Goal: Task Accomplishment & Management: Manage account settings

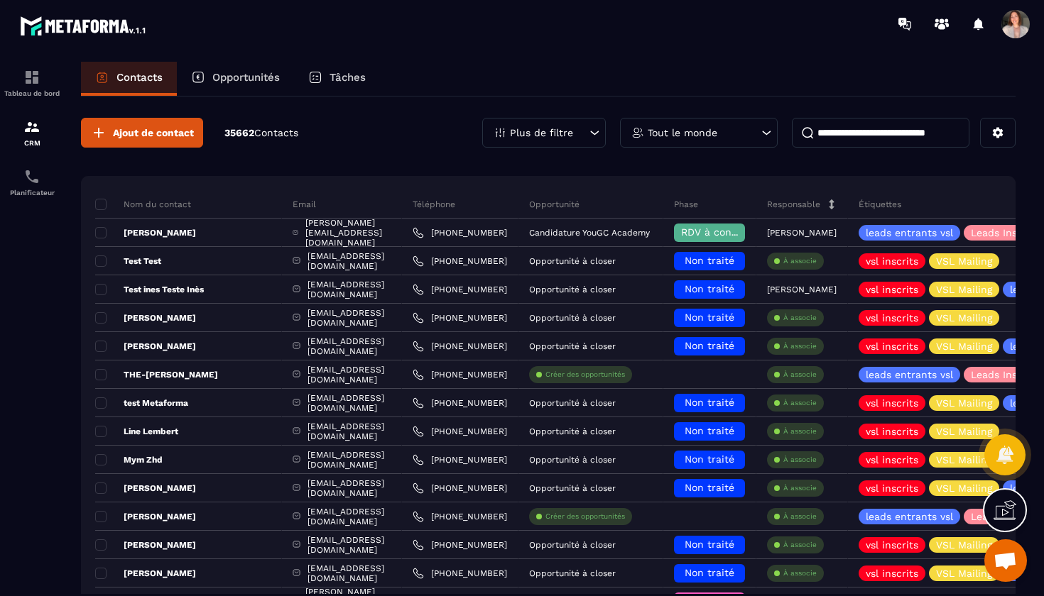
click at [232, 84] on div "Opportunités" at bounding box center [235, 79] width 117 height 34
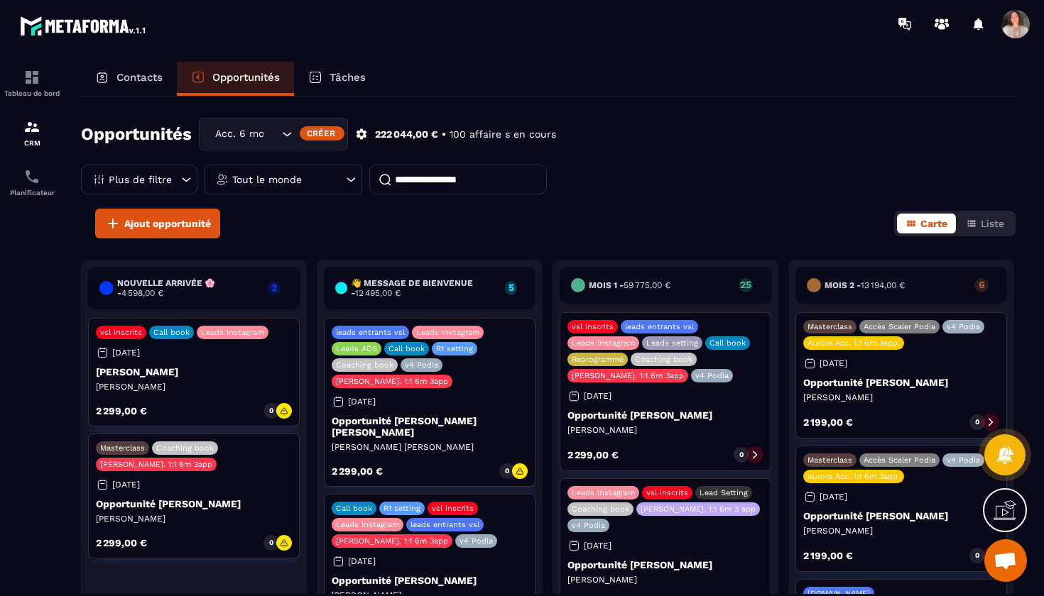
click at [310, 174] on div "Tout le monde" at bounding box center [283, 180] width 158 height 30
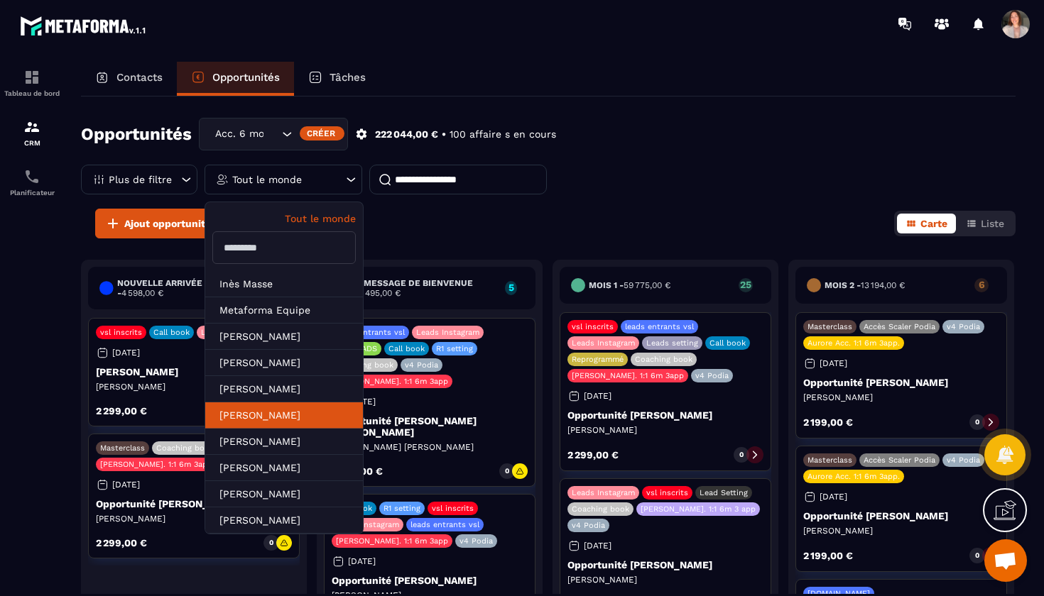
click at [300, 429] on li "[PERSON_NAME]" at bounding box center [284, 442] width 158 height 26
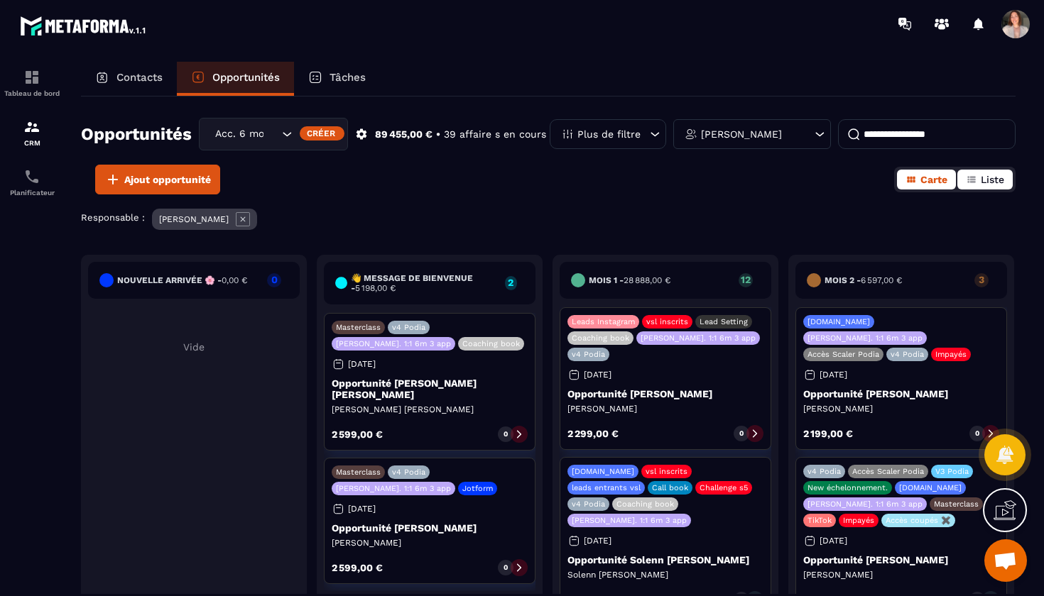
click at [977, 182] on button "Liste" at bounding box center [984, 180] width 55 height 20
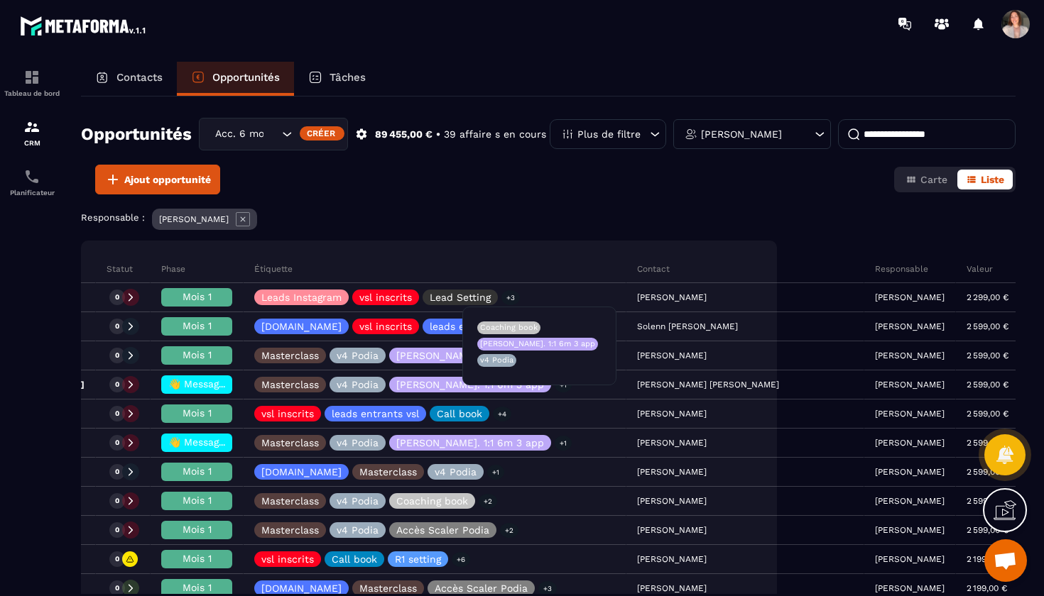
scroll to position [0, 222]
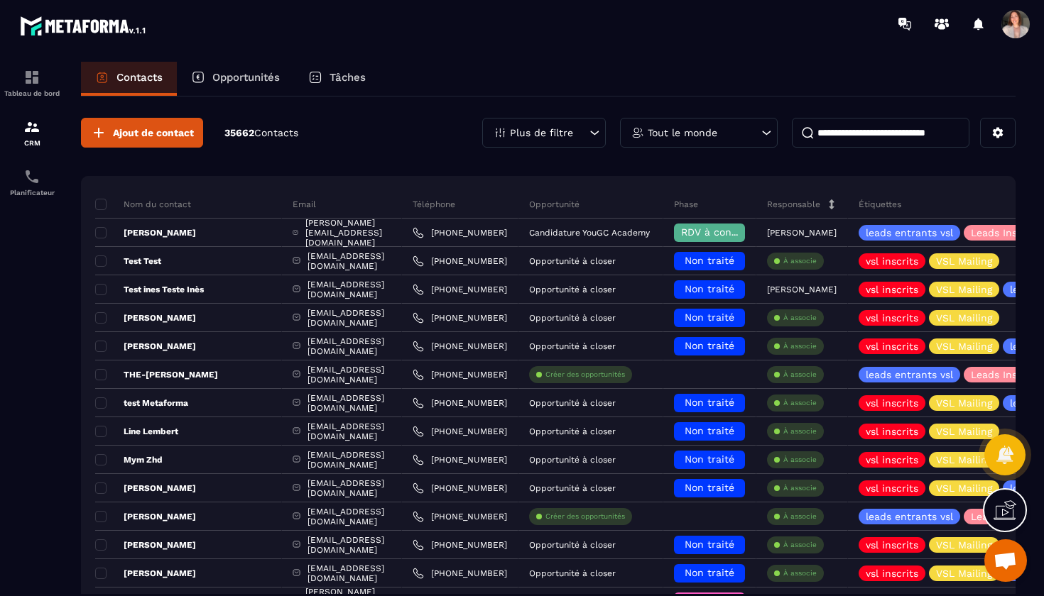
click at [719, 126] on div "Tout le monde" at bounding box center [699, 133] width 158 height 30
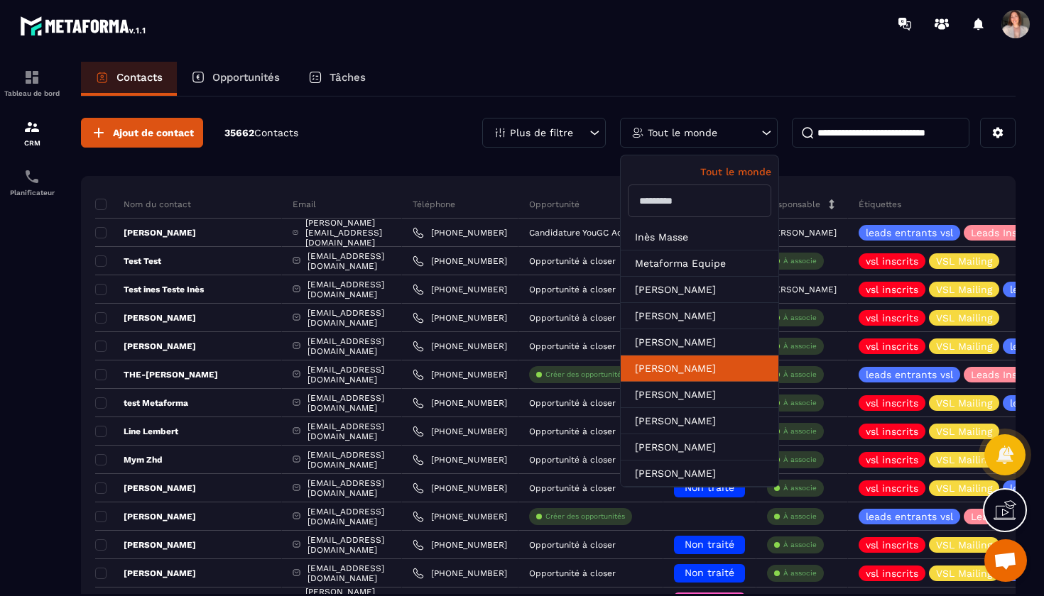
click at [703, 382] on li "[PERSON_NAME]" at bounding box center [699, 395] width 158 height 26
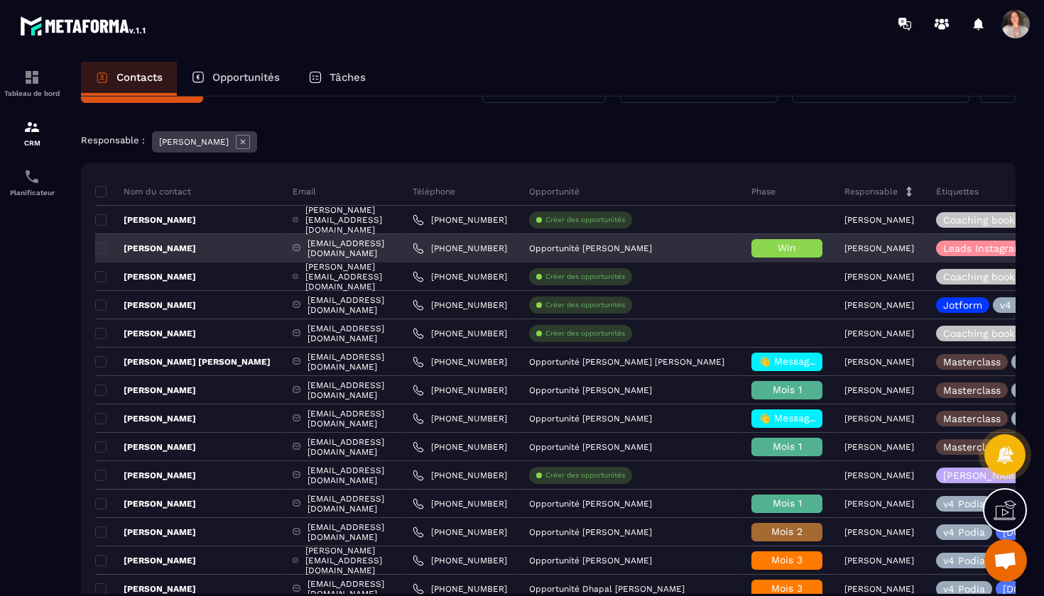
click at [815, 253] on h6 "Win" at bounding box center [786, 248] width 57 height 11
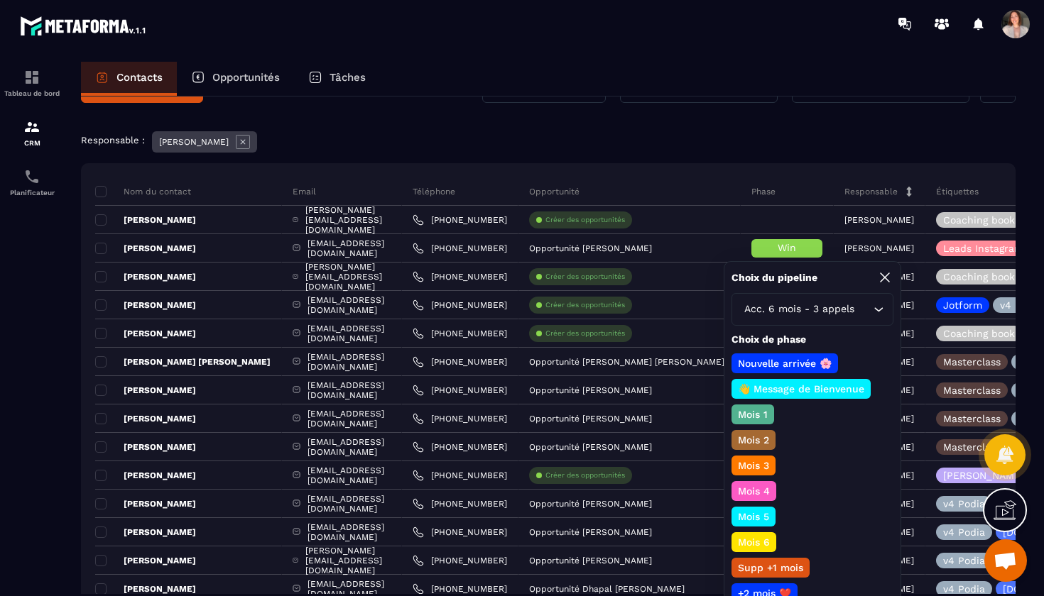
click at [815, 95] on div "Contacts Opportunités Tâches" at bounding box center [548, 79] width 934 height 34
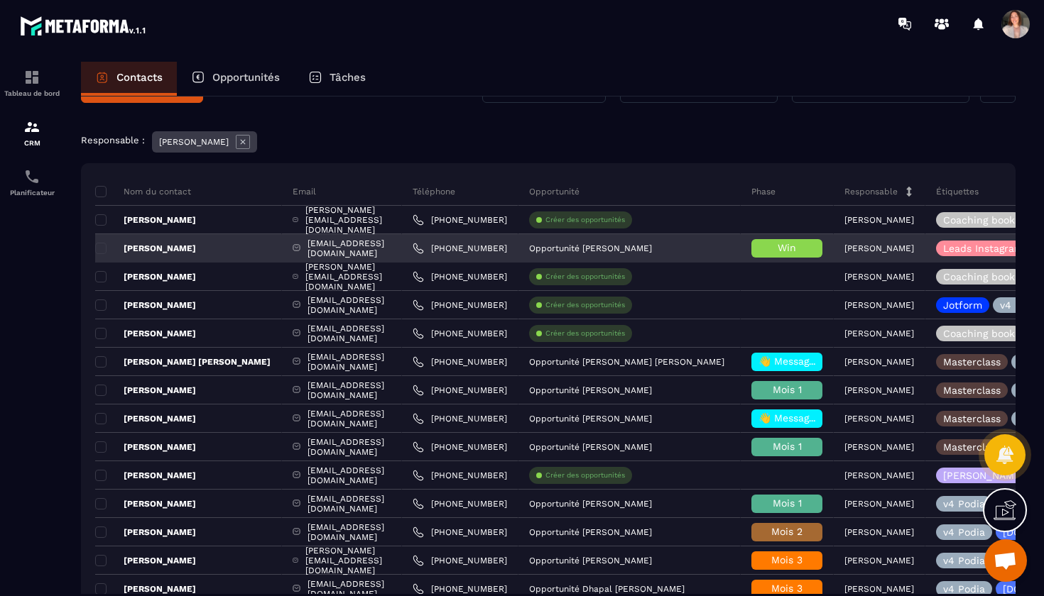
click at [815, 243] on h6 "Win" at bounding box center [786, 248] width 57 height 11
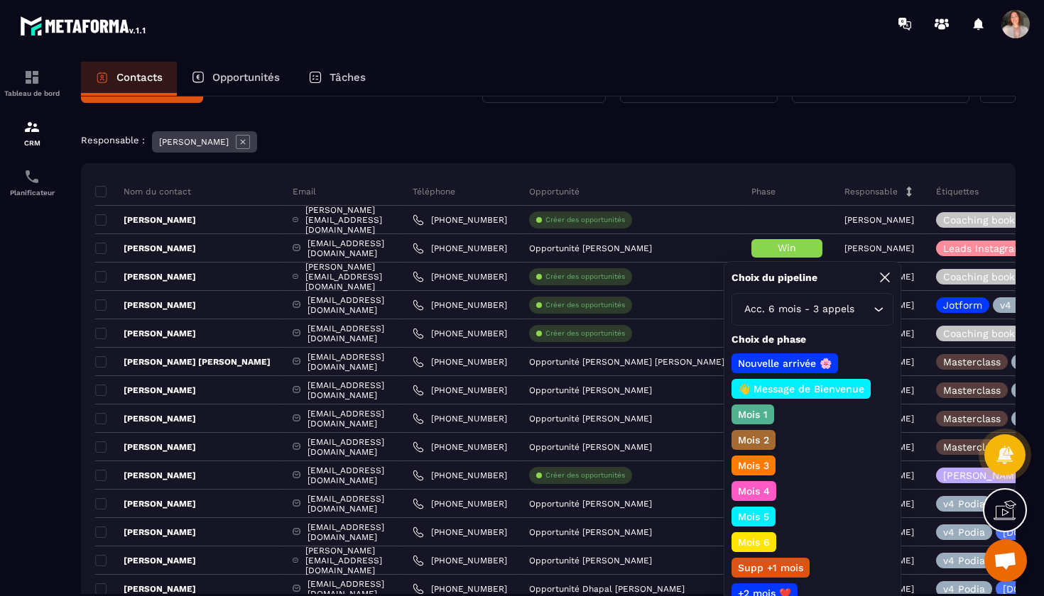
click at [806, 390] on p "👋 Message de Bienvenue" at bounding box center [800, 389] width 131 height 14
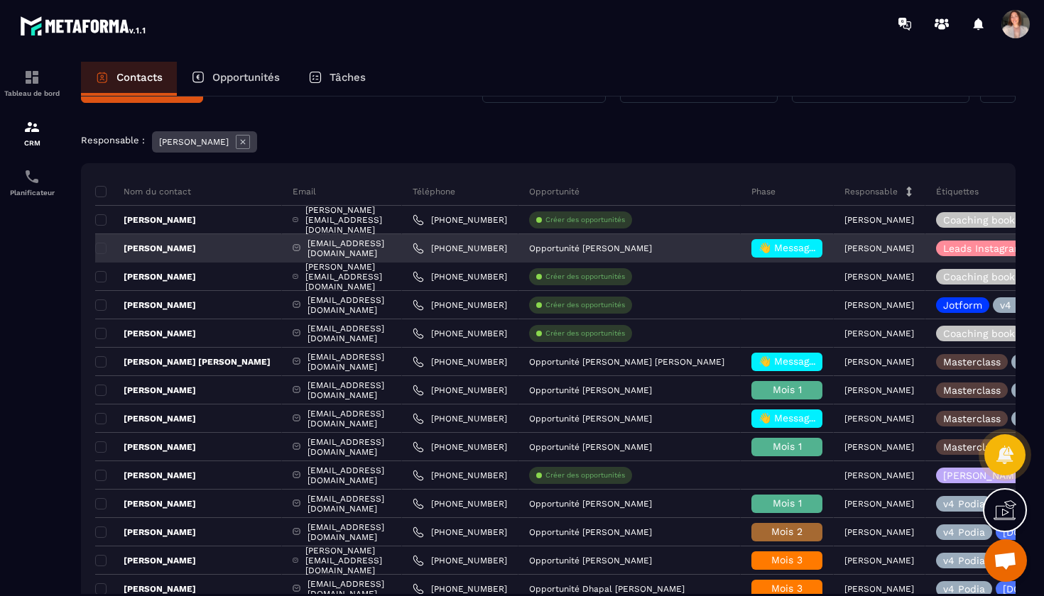
click at [817, 248] on span "👋 Message de Bienvenue" at bounding box center [821, 247] width 126 height 11
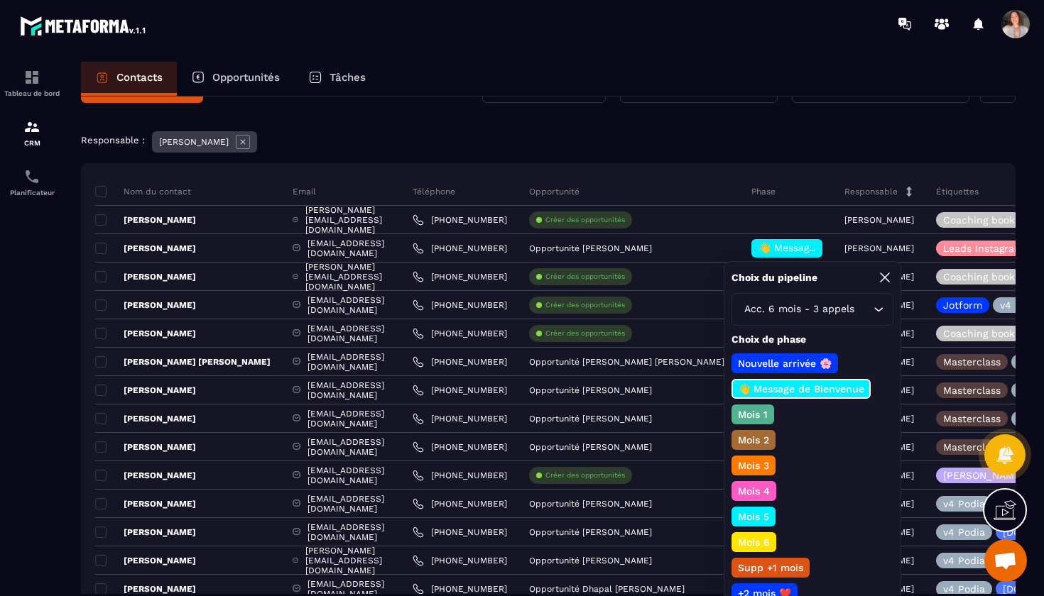
click at [754, 414] on p "Mois 1" at bounding box center [752, 414] width 34 height 14
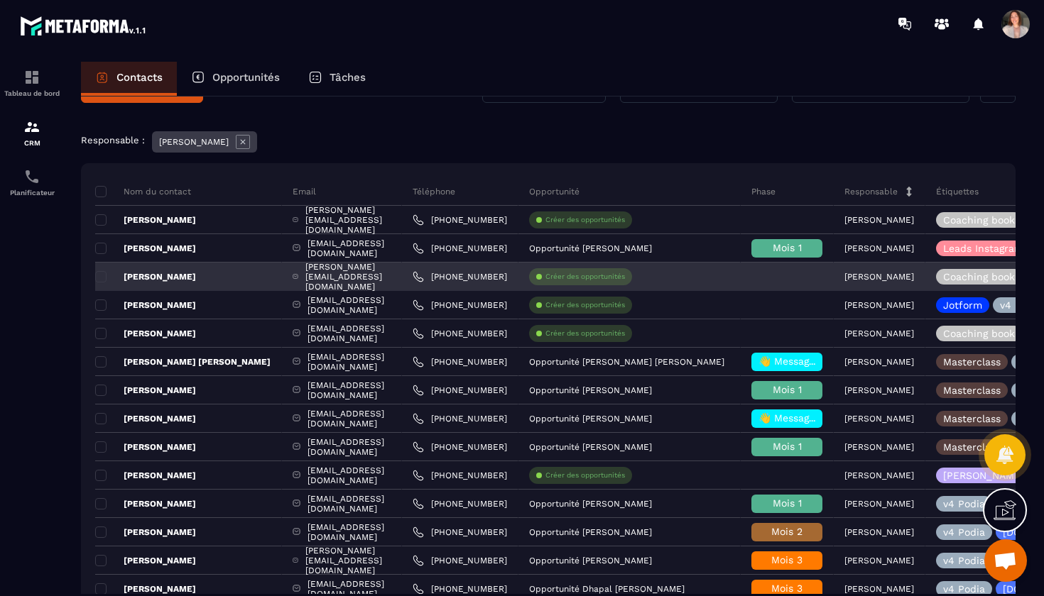
click at [829, 278] on div at bounding box center [786, 277] width 93 height 28
click at [822, 280] on div at bounding box center [786, 277] width 93 height 28
click at [102, 277] on span at bounding box center [100, 276] width 11 height 11
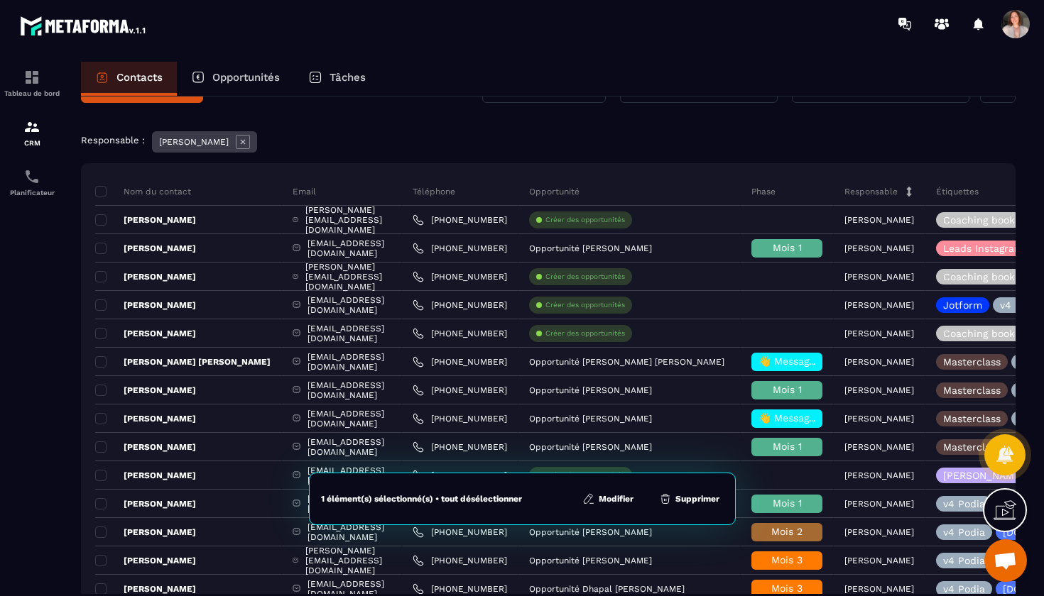
click at [708, 497] on button "Supprimer" at bounding box center [689, 499] width 69 height 14
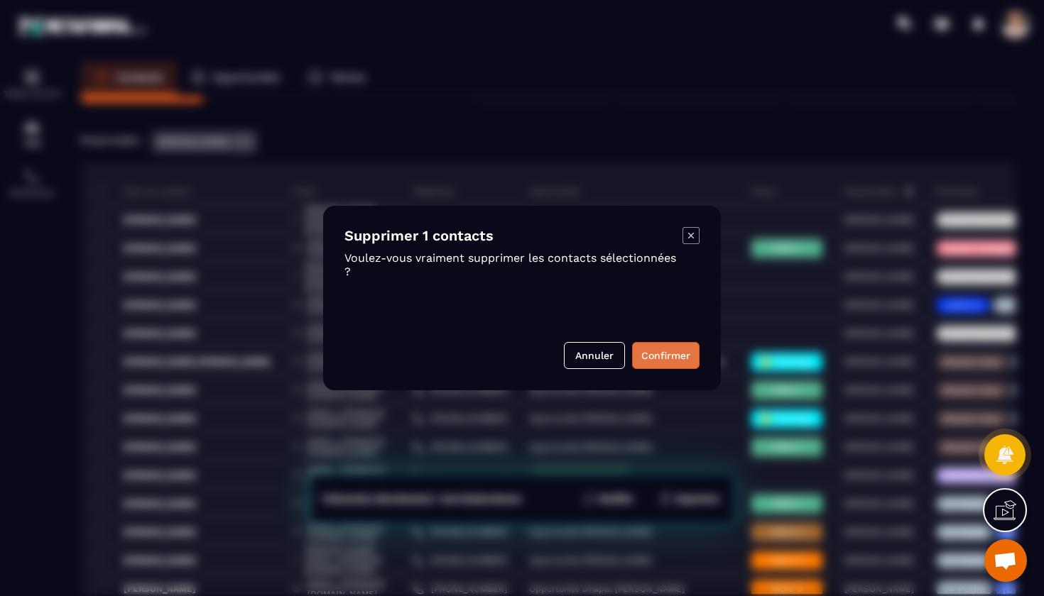
click at [668, 358] on button "Confirmer" at bounding box center [665, 355] width 67 height 27
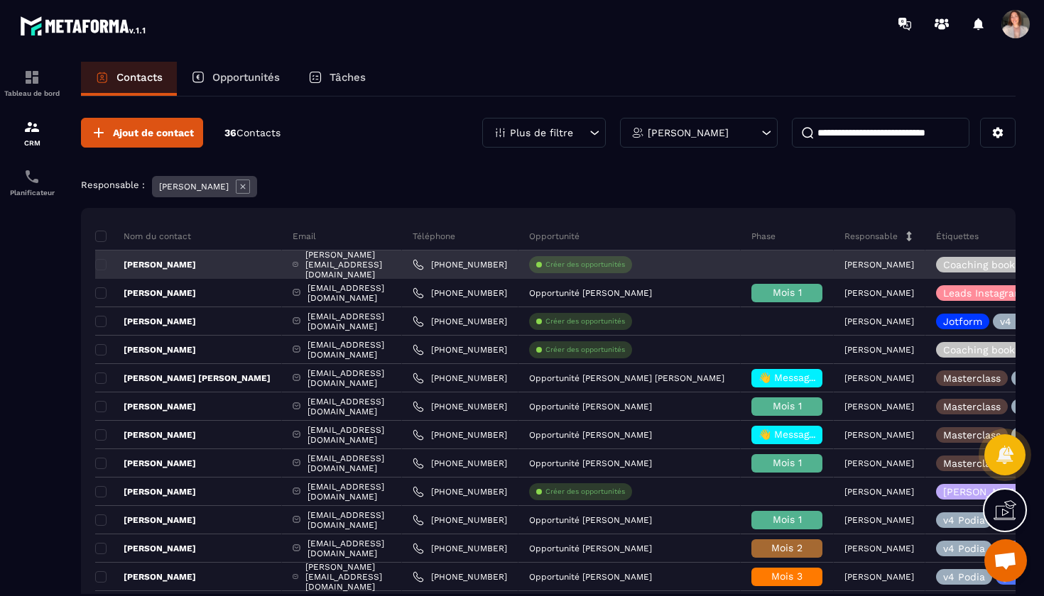
click at [811, 269] on div at bounding box center [786, 265] width 93 height 28
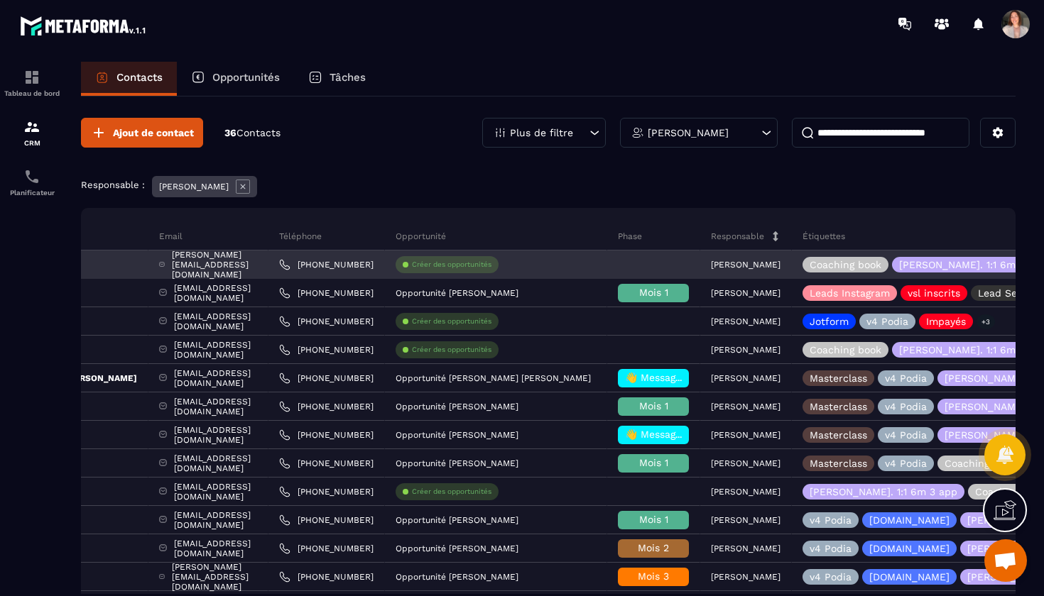
scroll to position [0, 98]
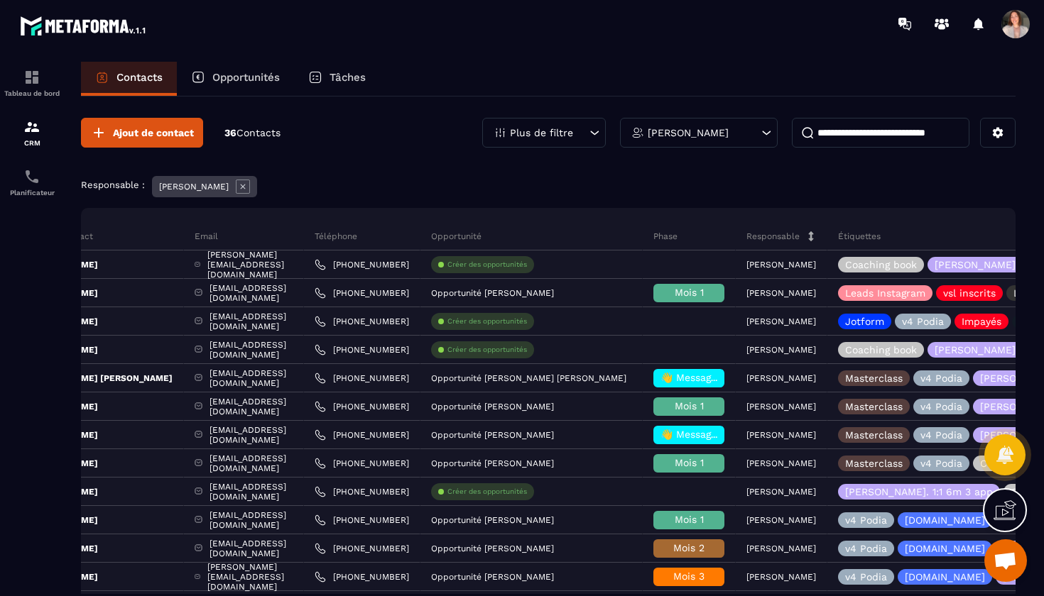
click at [850, 44] on div at bounding box center [605, 24] width 877 height 48
click at [508, 31] on div at bounding box center [605, 24] width 877 height 48
click at [906, 26] on icon at bounding box center [904, 24] width 23 height 23
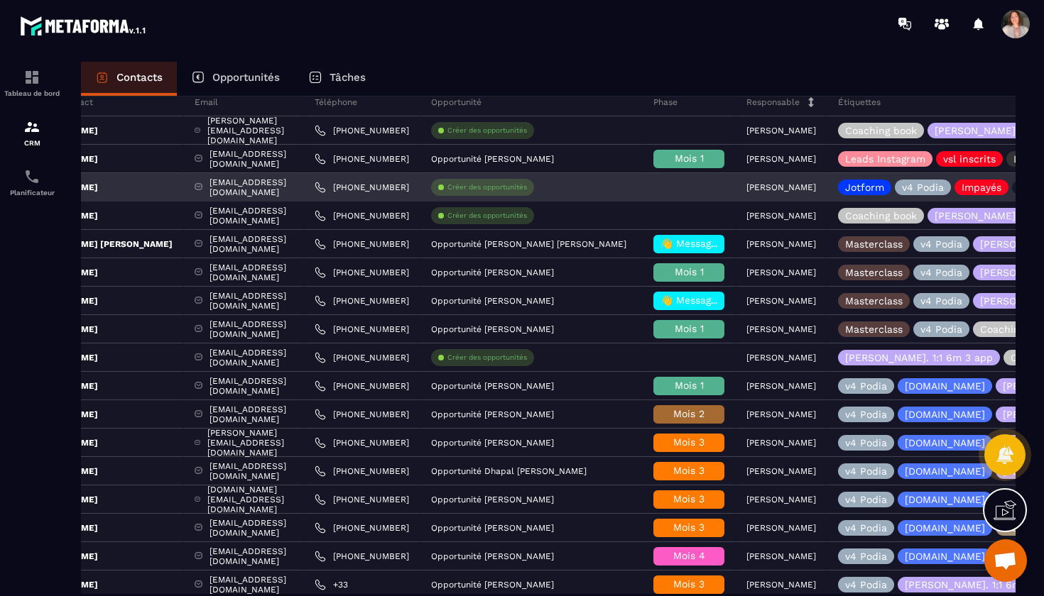
scroll to position [0, 0]
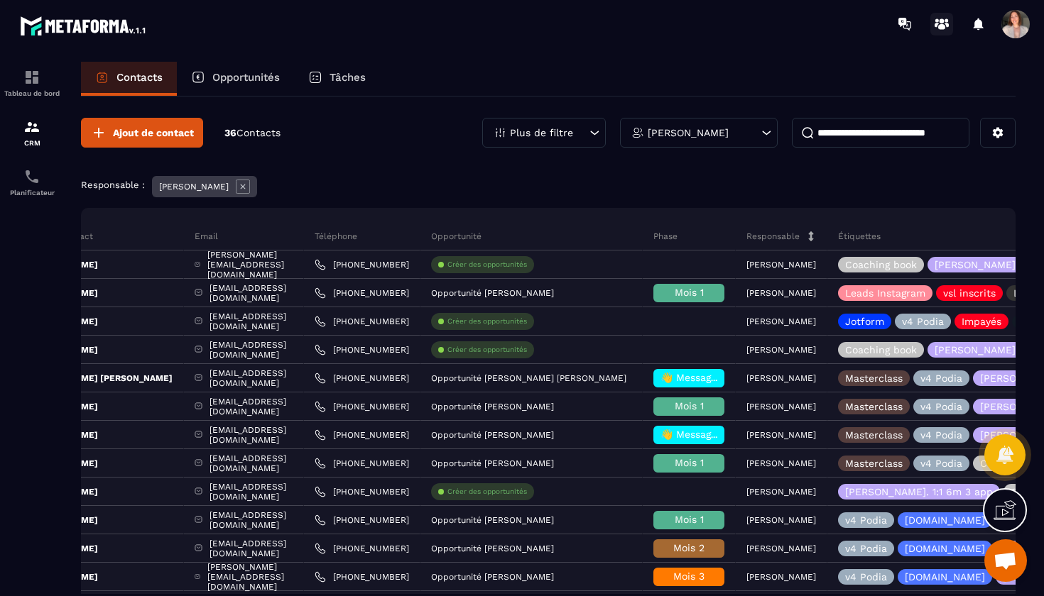
click at [942, 26] on icon at bounding box center [941, 27] width 7 height 6
click at [1004, 508] on icon at bounding box center [1004, 510] width 23 height 23
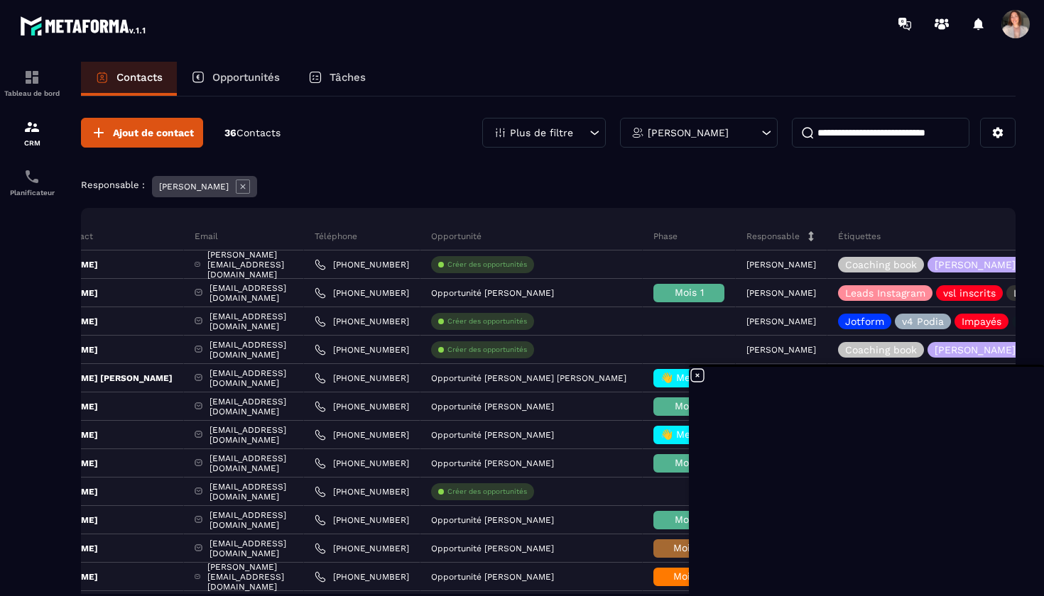
click at [698, 374] on icon at bounding box center [697, 375] width 17 height 17
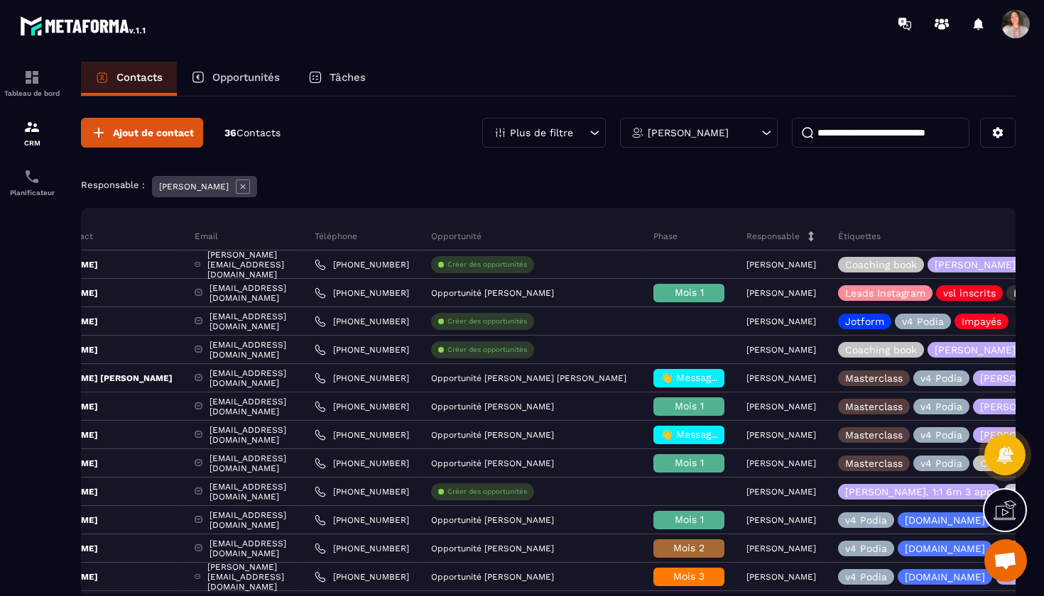
click at [1008, 558] on span "Ouvrir le chat" at bounding box center [1004, 562] width 23 height 20
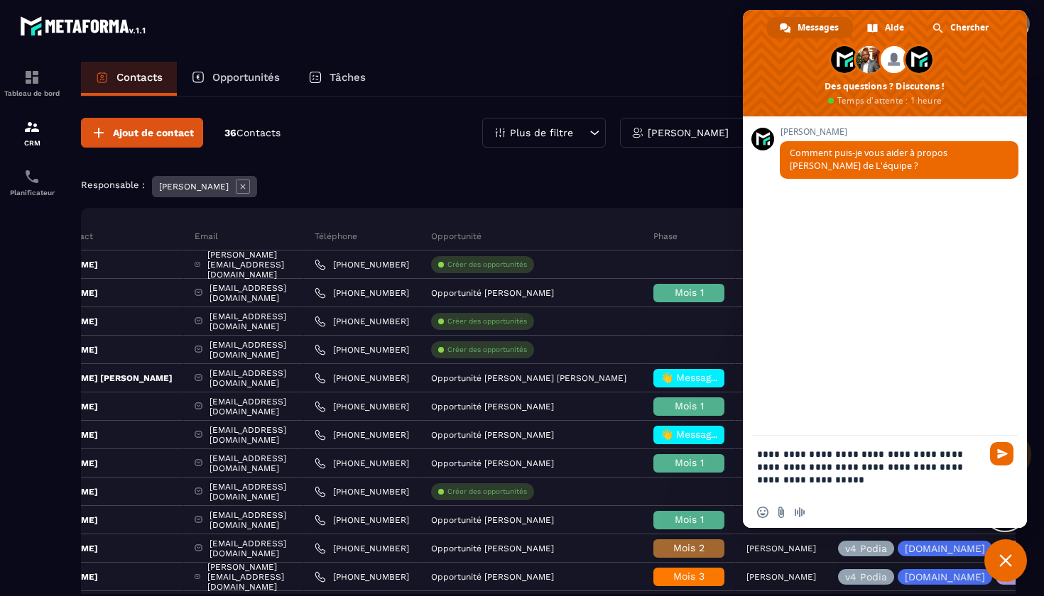
type textarea "**********"
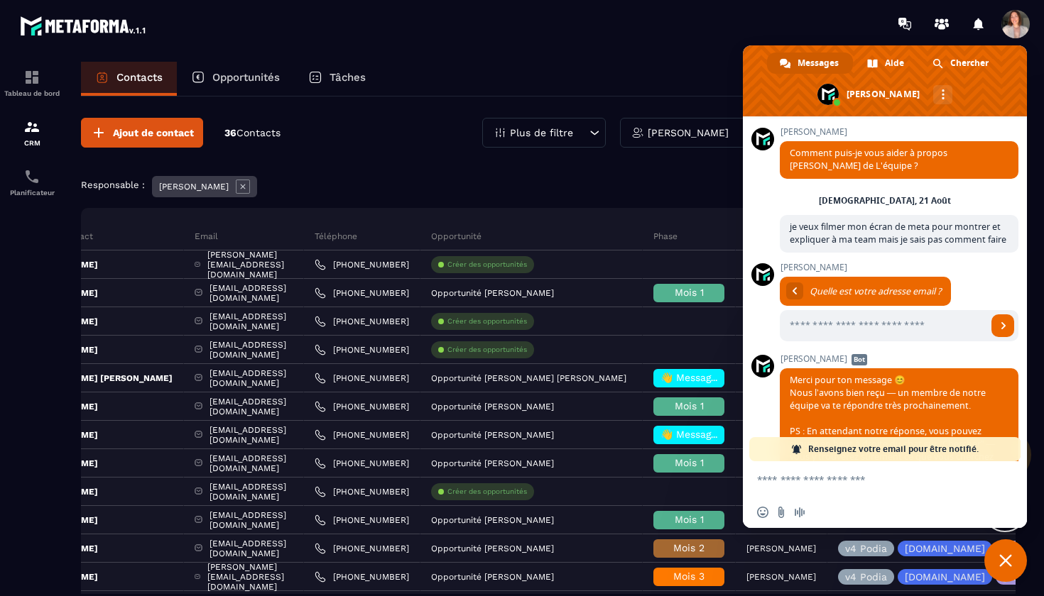
scroll to position [60, 0]
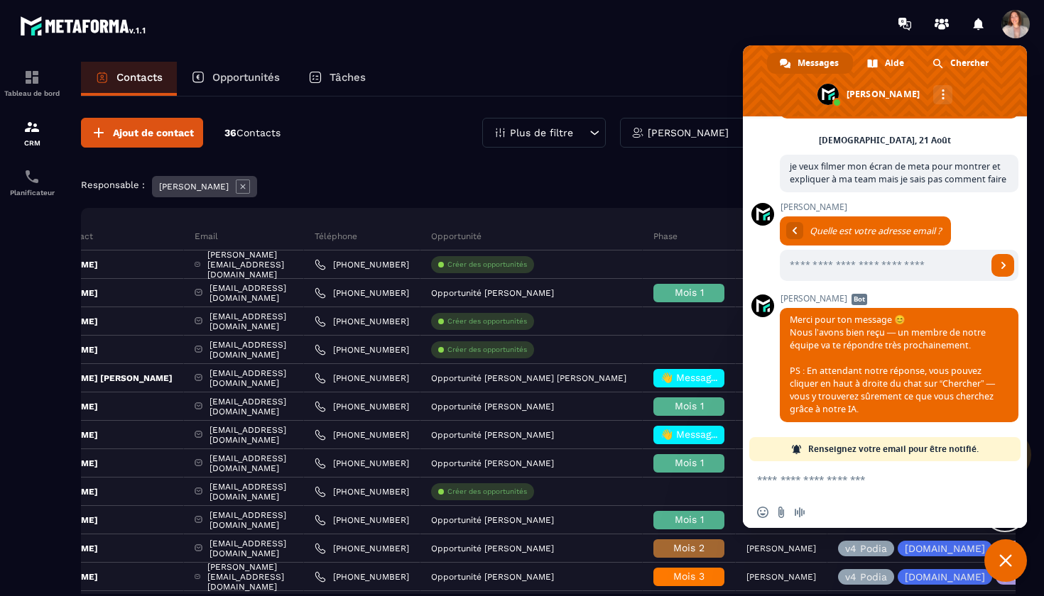
type input "**********"
click at [970, 66] on span "Chercher" at bounding box center [969, 63] width 38 height 21
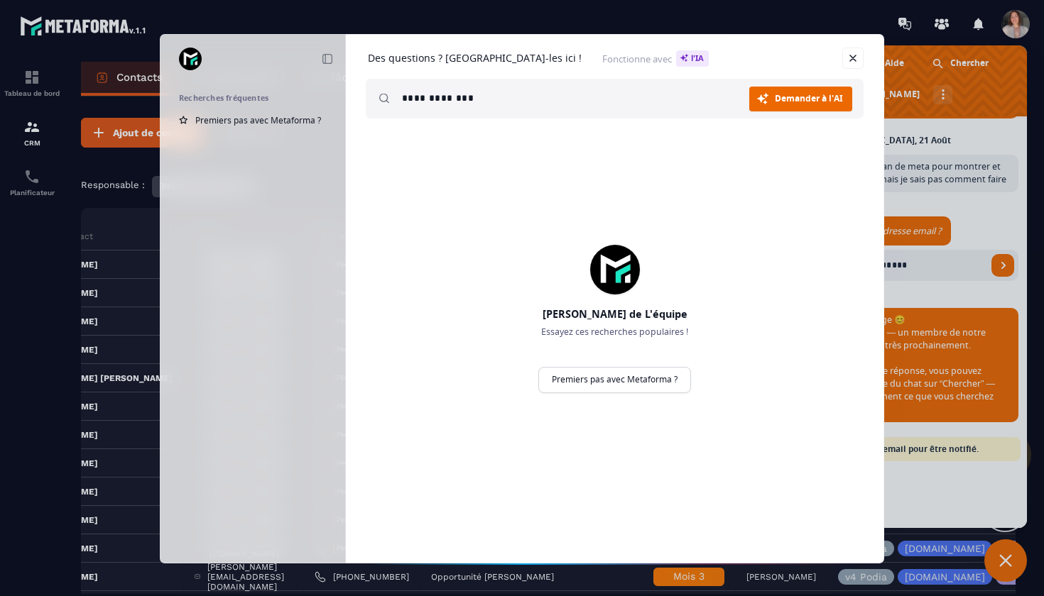
type input "**********"
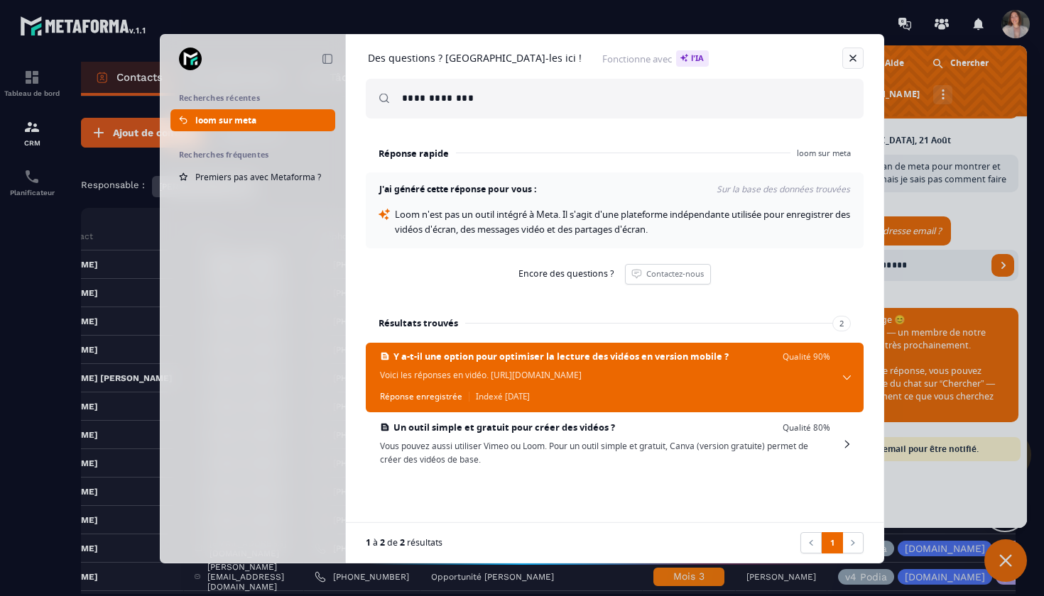
click at [858, 58] on link at bounding box center [852, 58] width 21 height 21
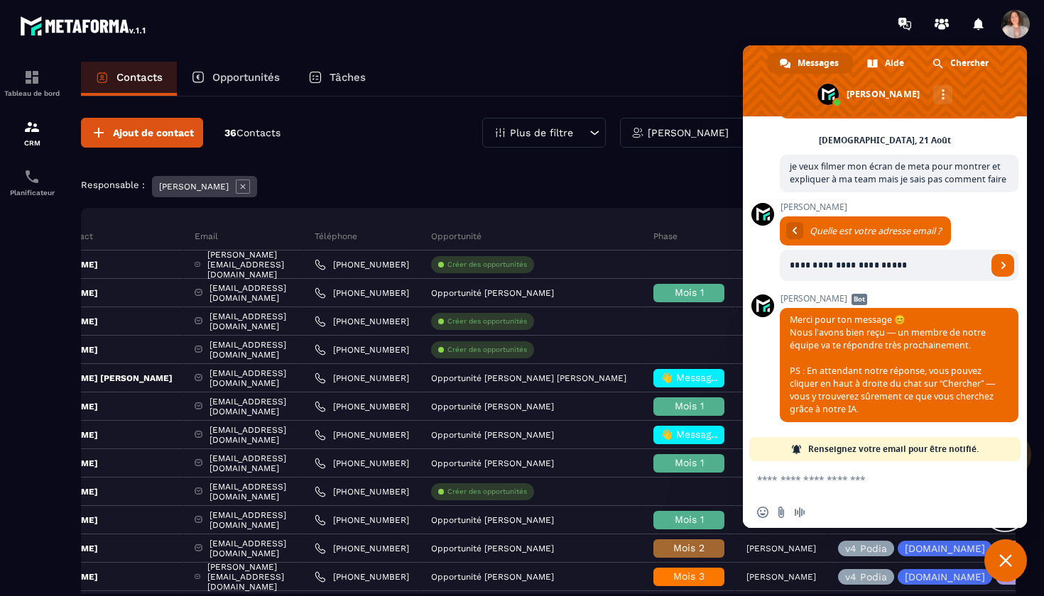
click at [995, 567] on span "Fermer le chat" at bounding box center [1005, 561] width 43 height 43
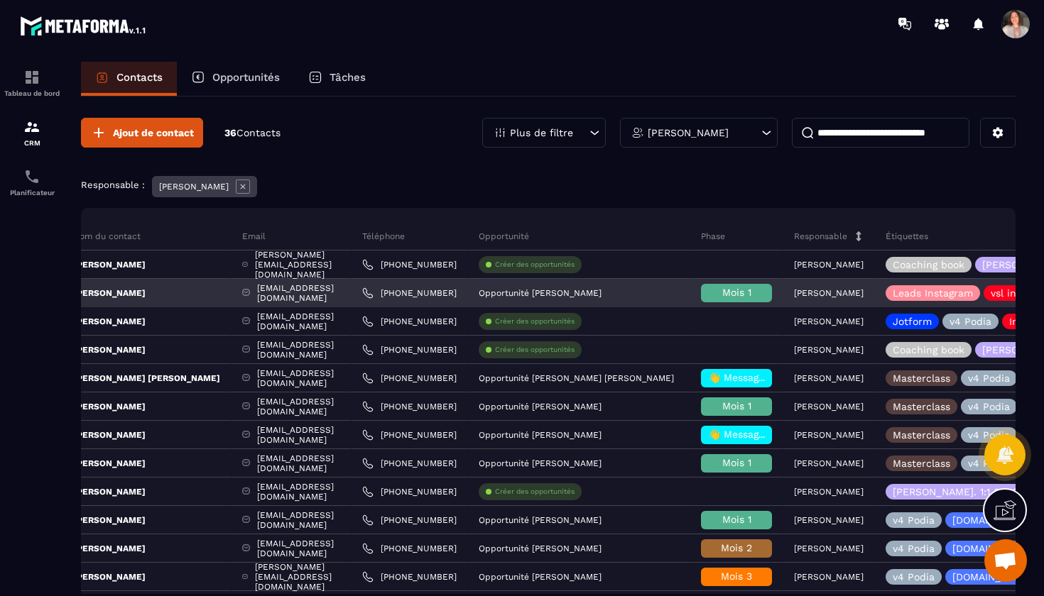
scroll to position [0, 48]
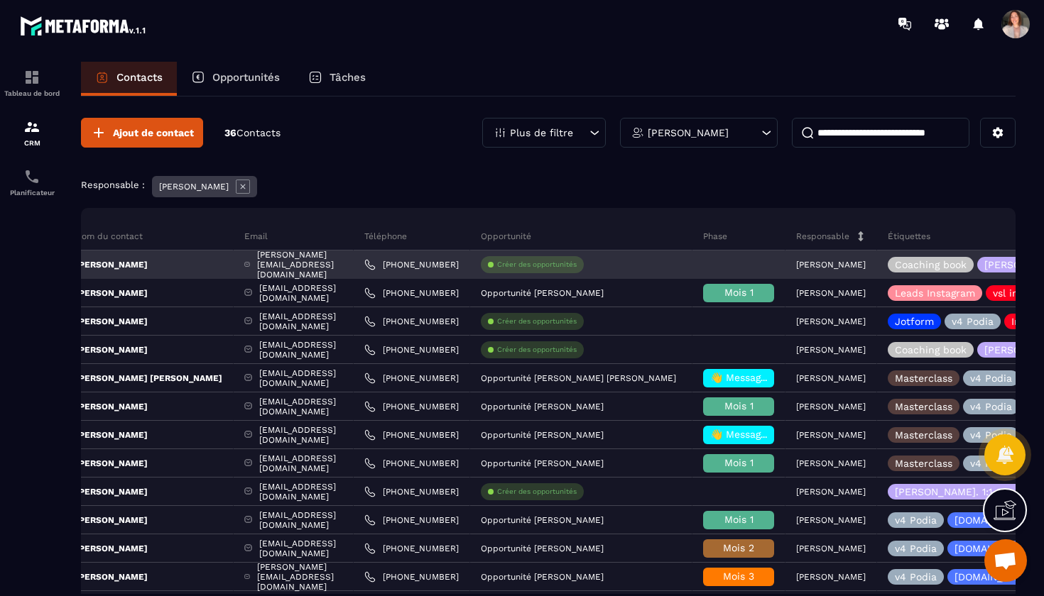
click at [121, 265] on p "[PERSON_NAME]" at bounding box center [97, 264] width 101 height 11
